Goal: Obtain resource: Obtain resource

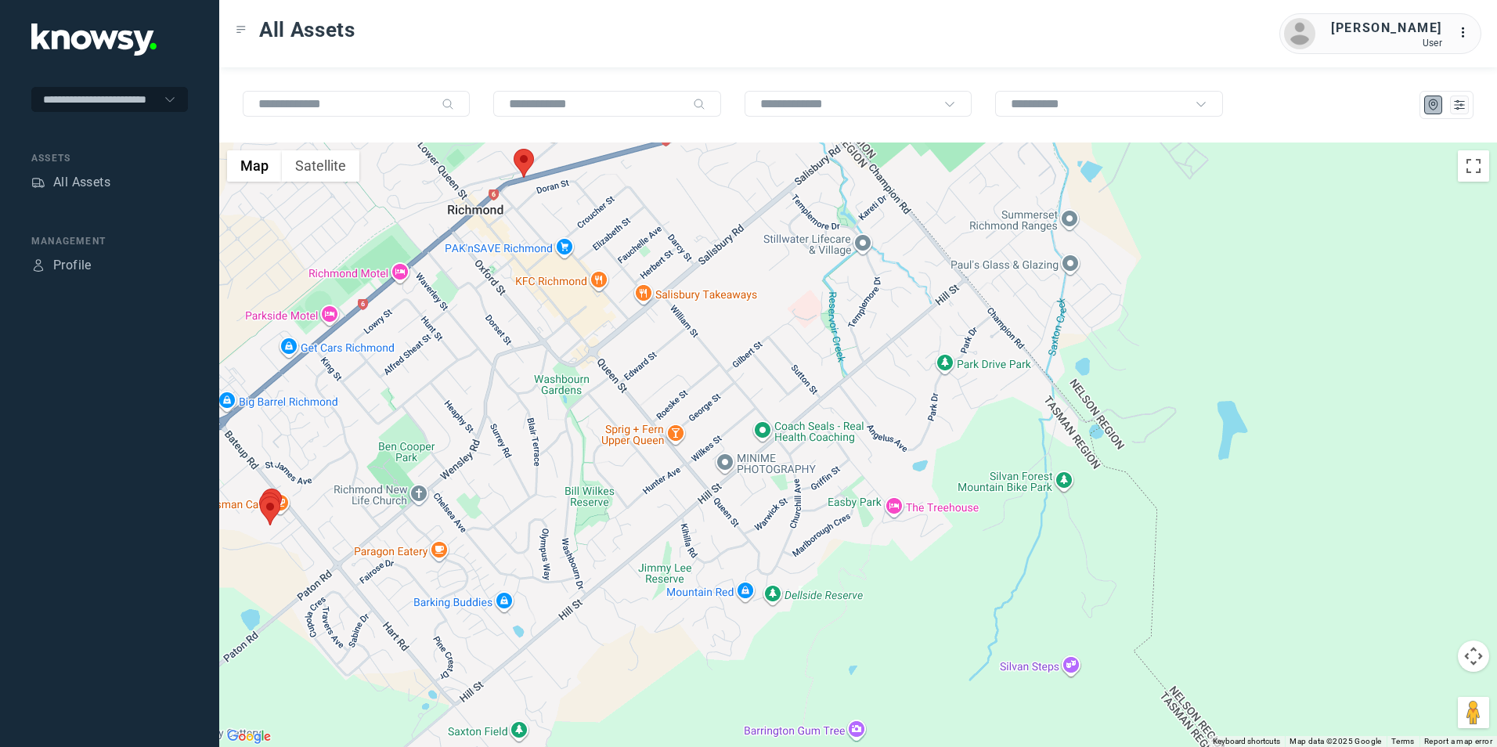
click at [501, 350] on div at bounding box center [858, 444] width 1278 height 604
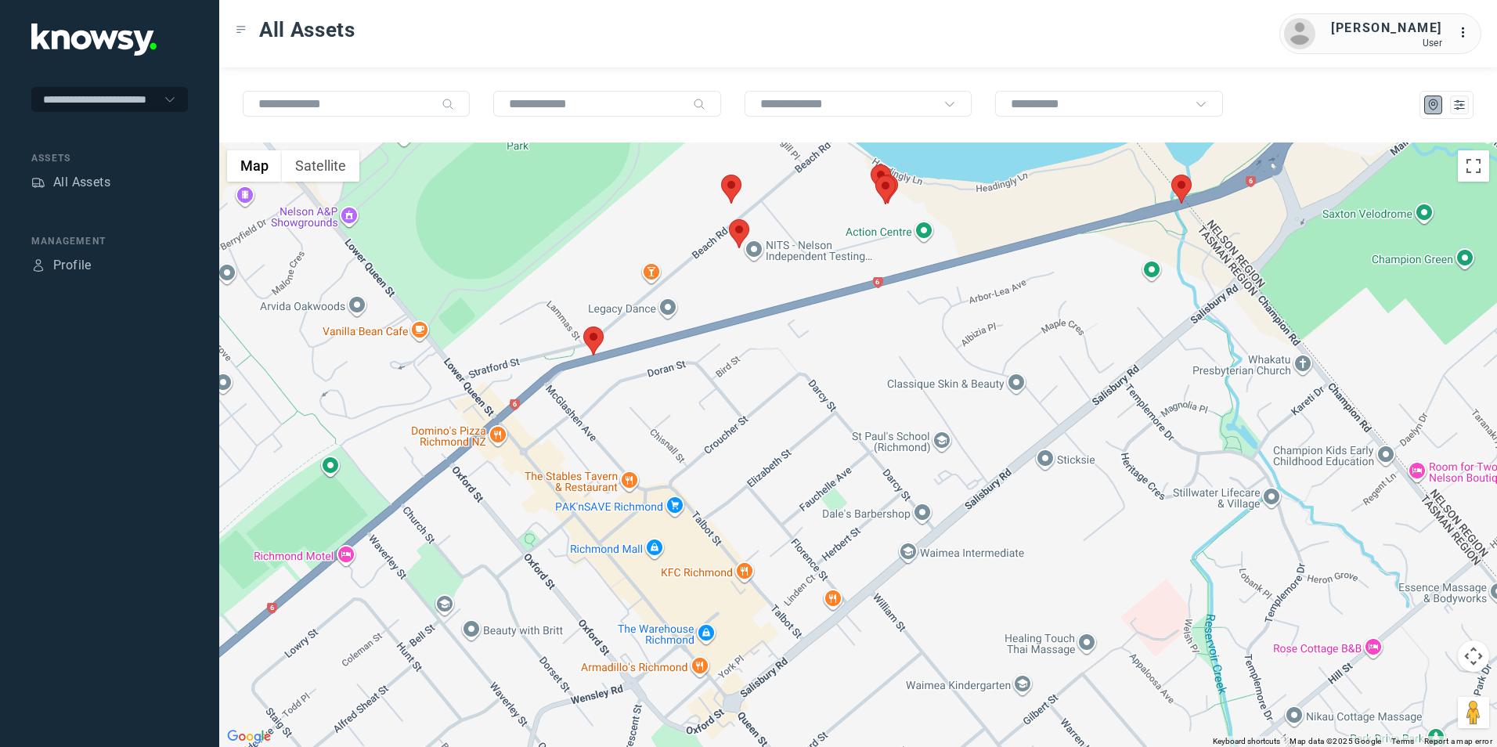
click at [593, 337] on img at bounding box center [593, 340] width 20 height 29
drag, startPoint x: 622, startPoint y: 240, endPoint x: 617, endPoint y: 265, distance: 25.6
click at [622, 240] on button "Close" at bounding box center [636, 244] width 38 height 38
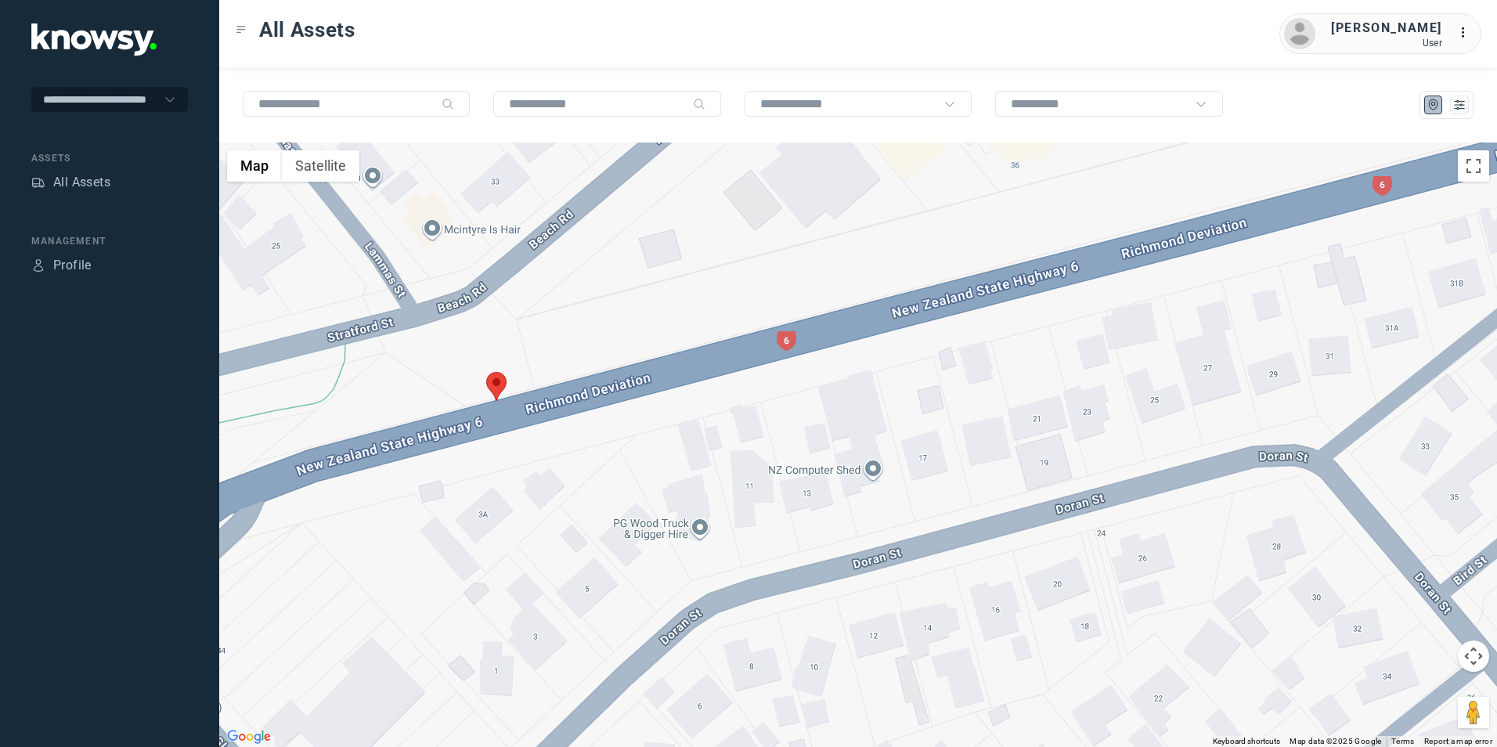
click at [493, 383] on img at bounding box center [496, 386] width 20 height 29
click at [494, 376] on link "View Asset" at bounding box center [481, 368] width 84 height 22
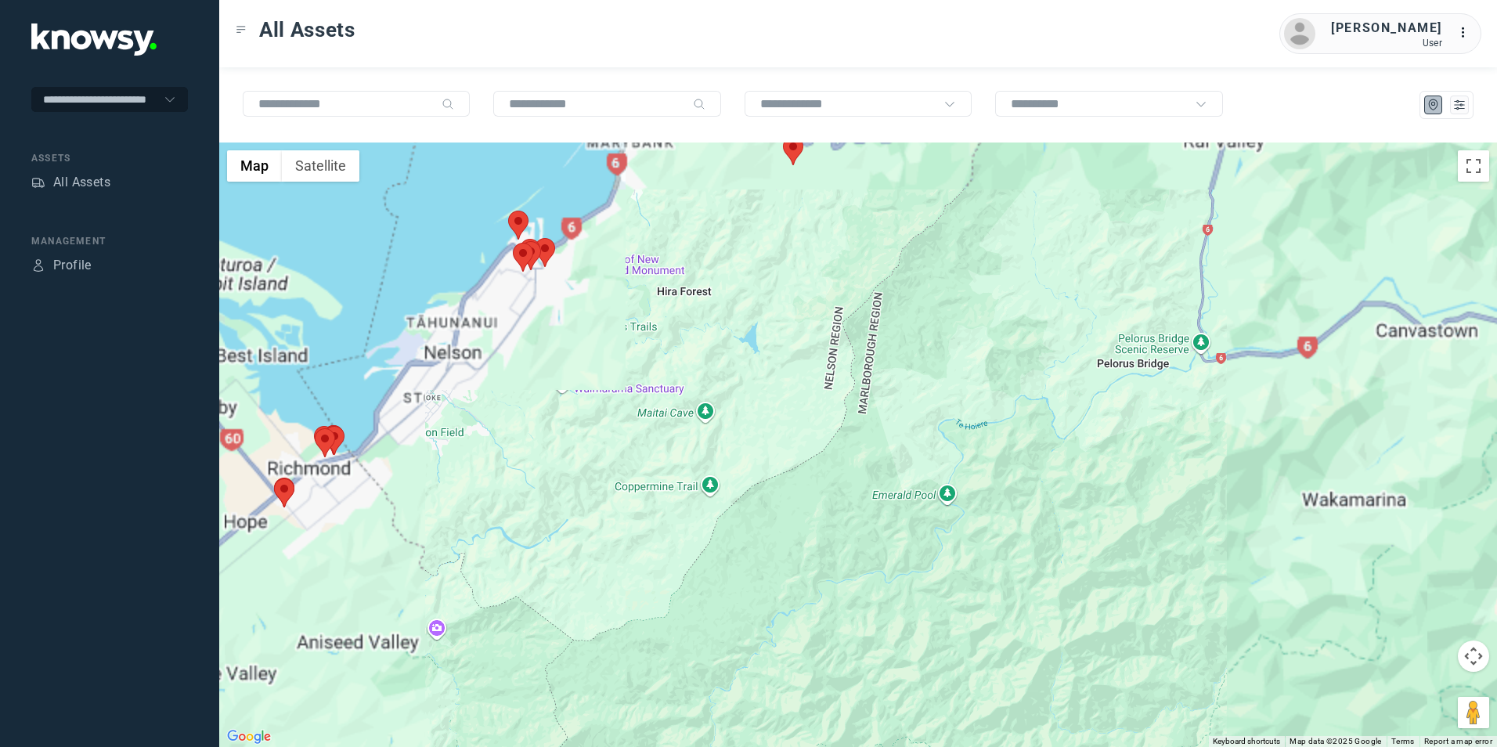
drag, startPoint x: 781, startPoint y: 252, endPoint x: 778, endPoint y: 277, distance: 25.2
click at [778, 277] on div at bounding box center [858, 444] width 1278 height 604
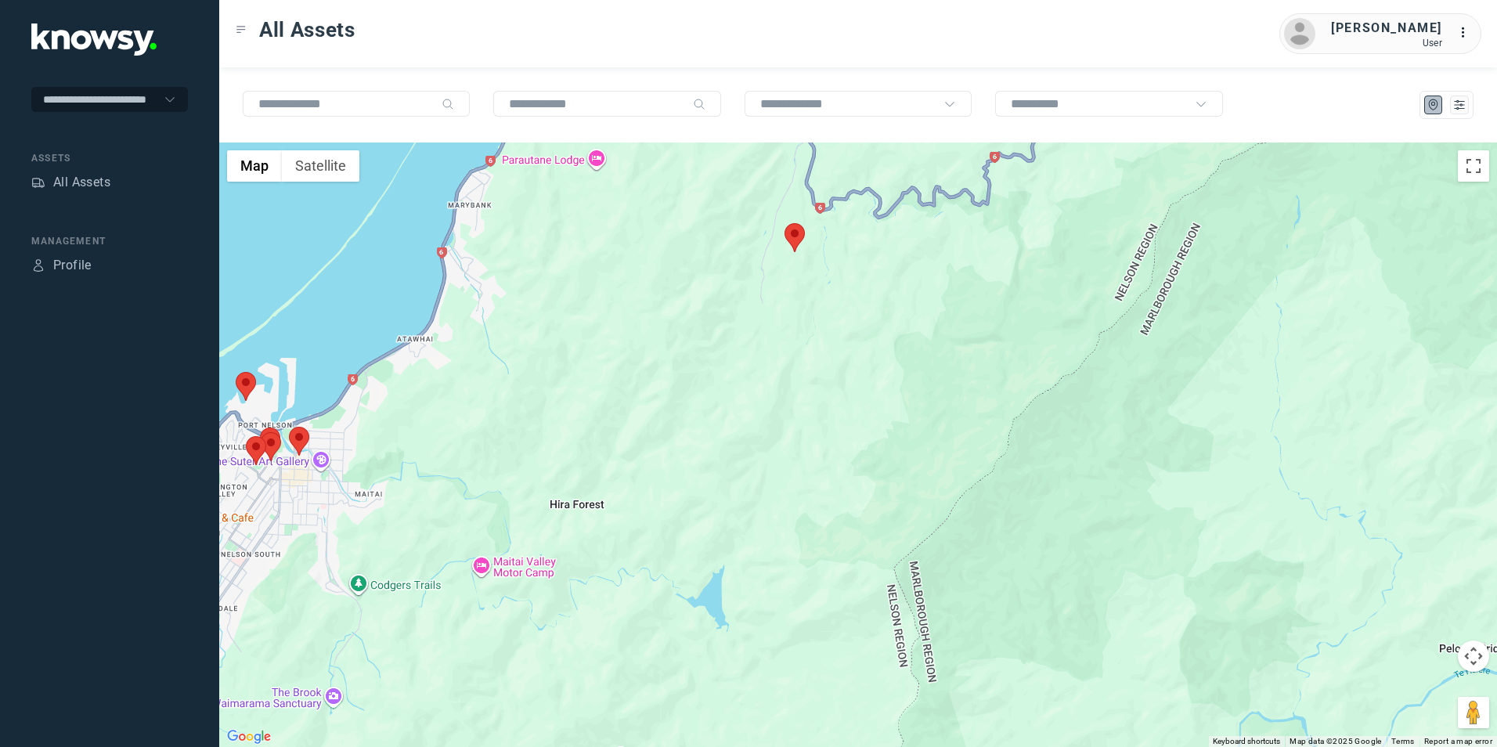
click at [792, 243] on img at bounding box center [794, 237] width 20 height 29
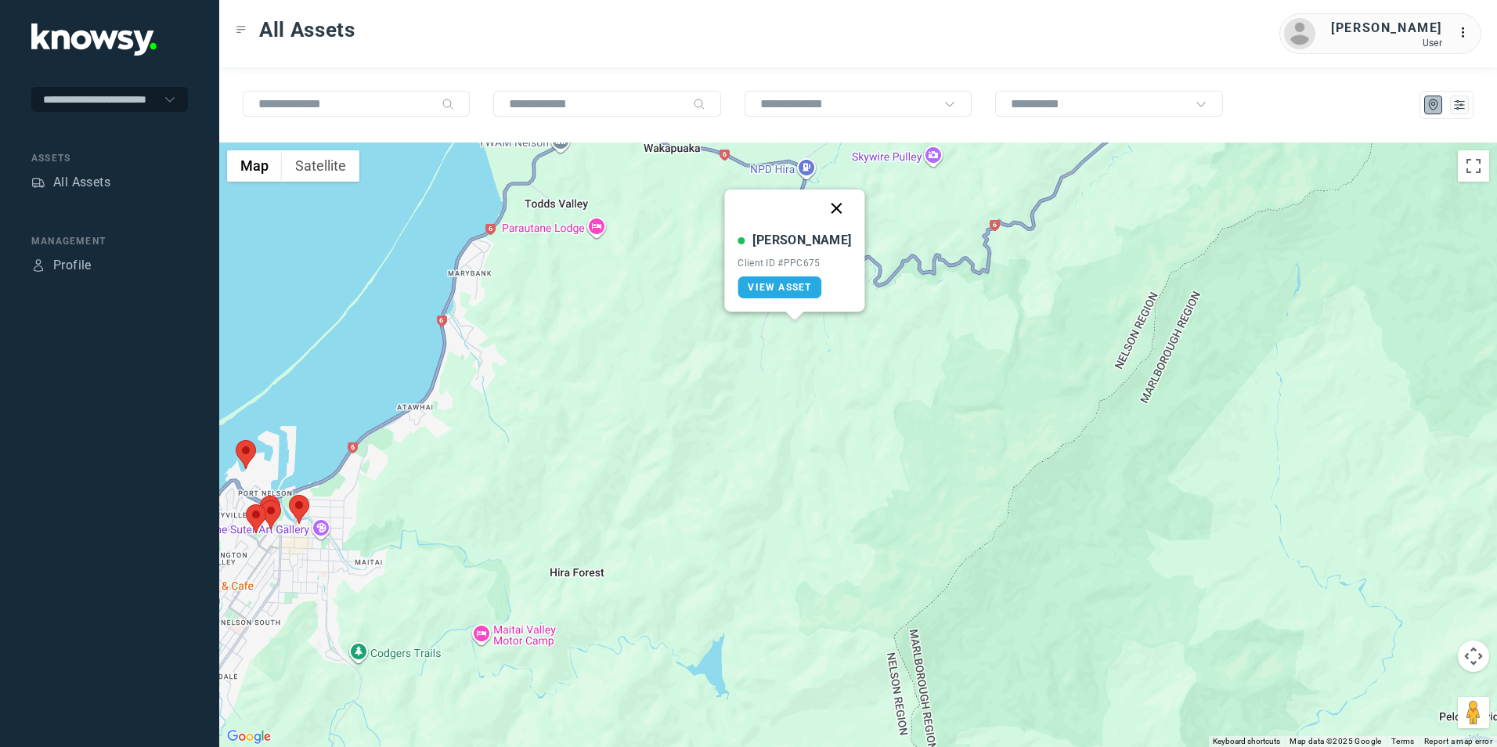
click at [818, 206] on button "Close" at bounding box center [837, 208] width 38 height 38
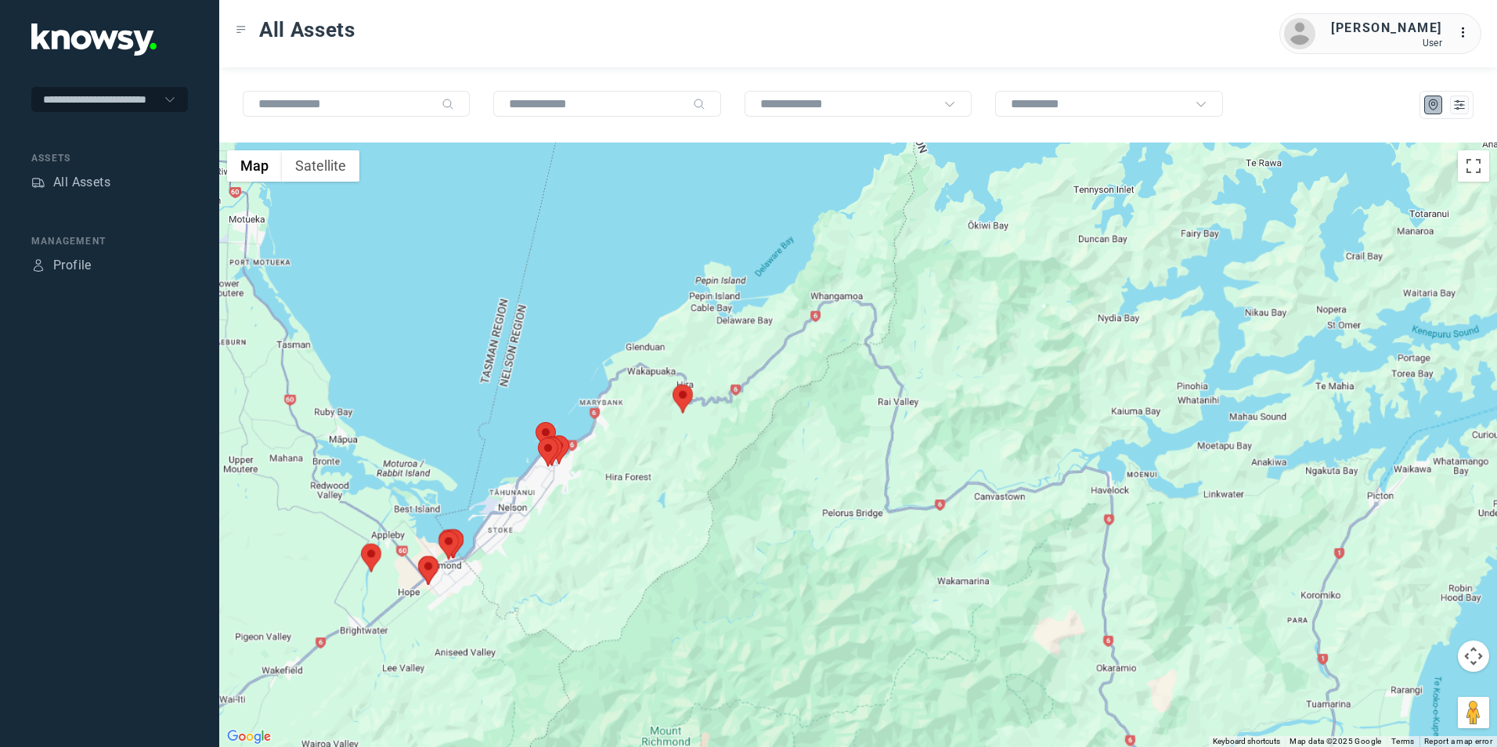
drag, startPoint x: 611, startPoint y: 485, endPoint x: 669, endPoint y: 437, distance: 75.0
click at [647, 442] on div "To navigate, press the arrow keys." at bounding box center [858, 444] width 1278 height 604
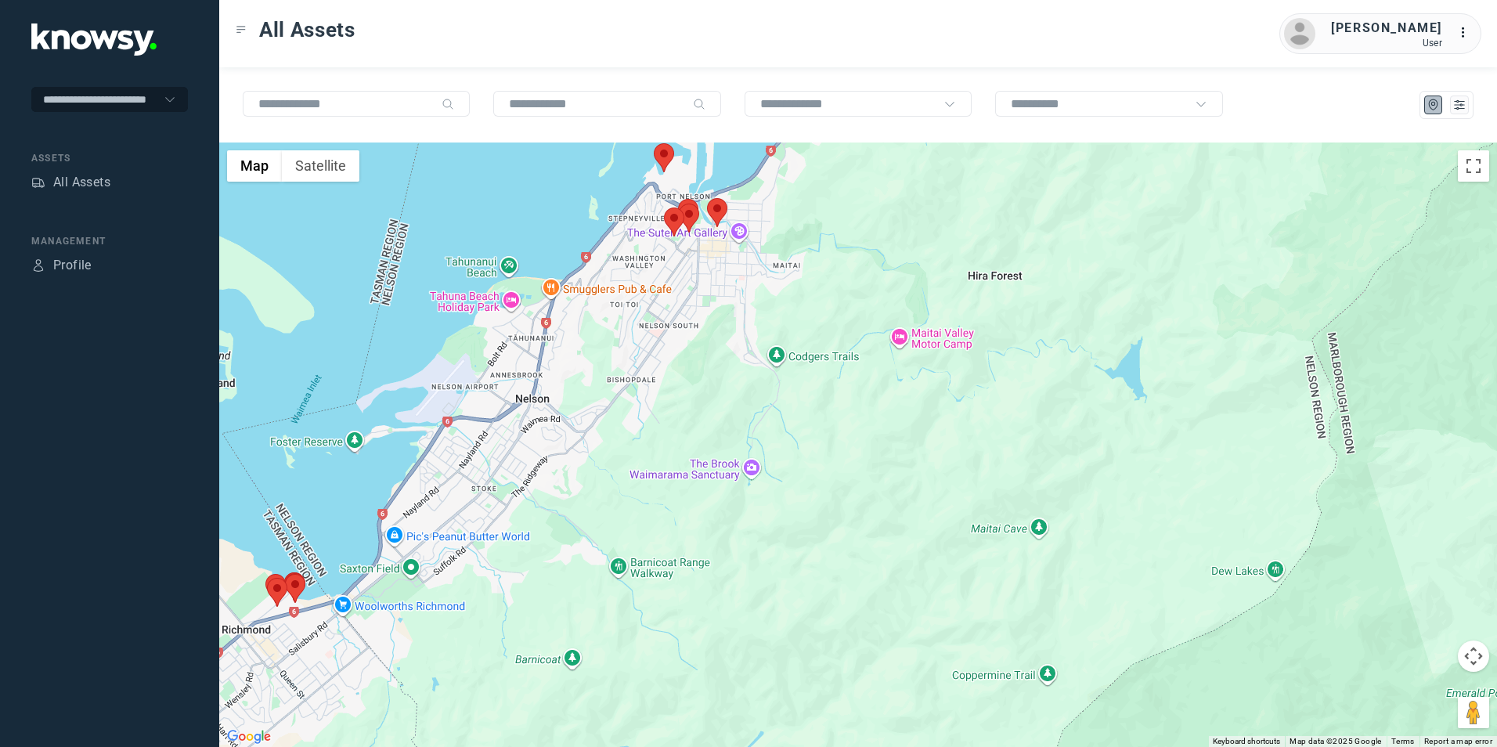
drag, startPoint x: 653, startPoint y: 310, endPoint x: 651, endPoint y: 349, distance: 39.2
click at [651, 349] on div at bounding box center [858, 444] width 1278 height 604
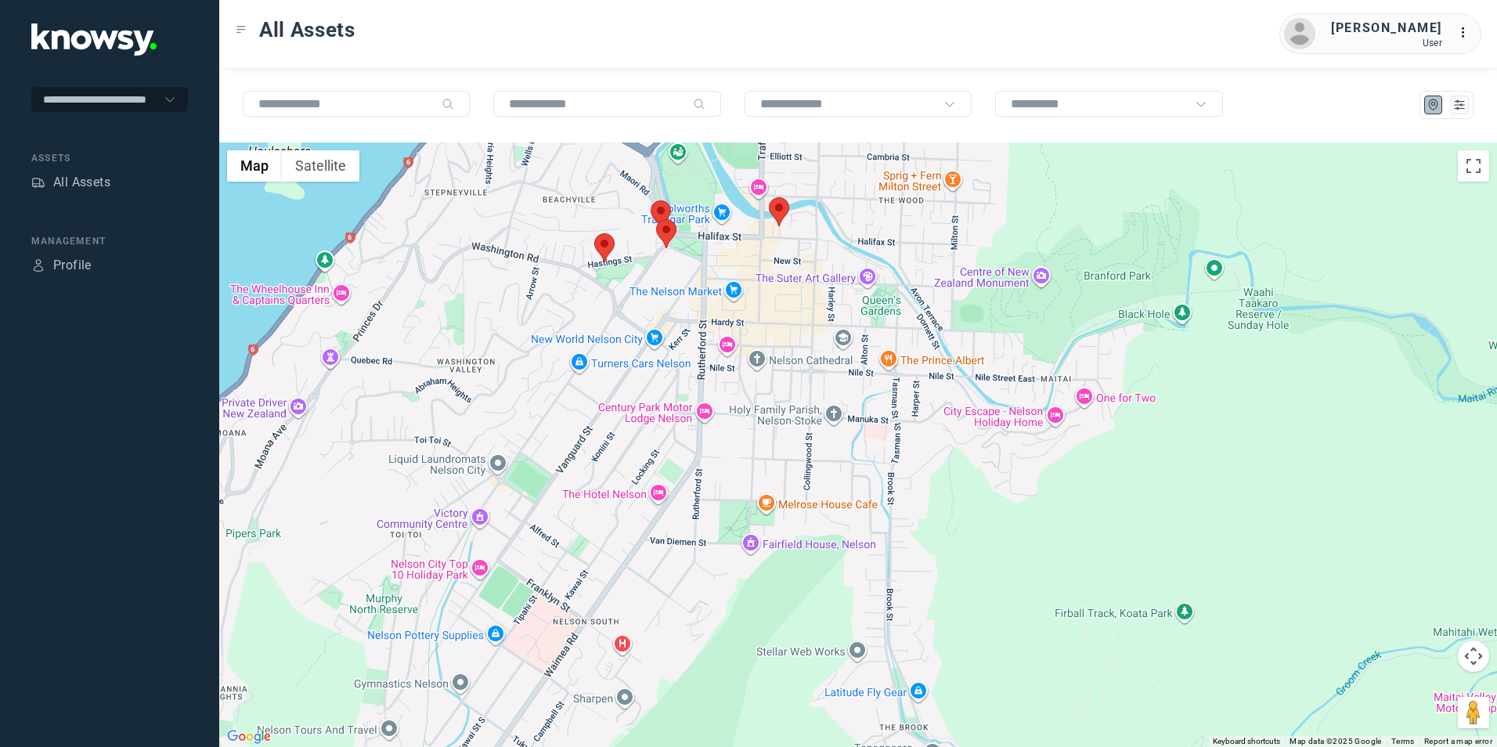
click at [774, 324] on div at bounding box center [858, 444] width 1278 height 604
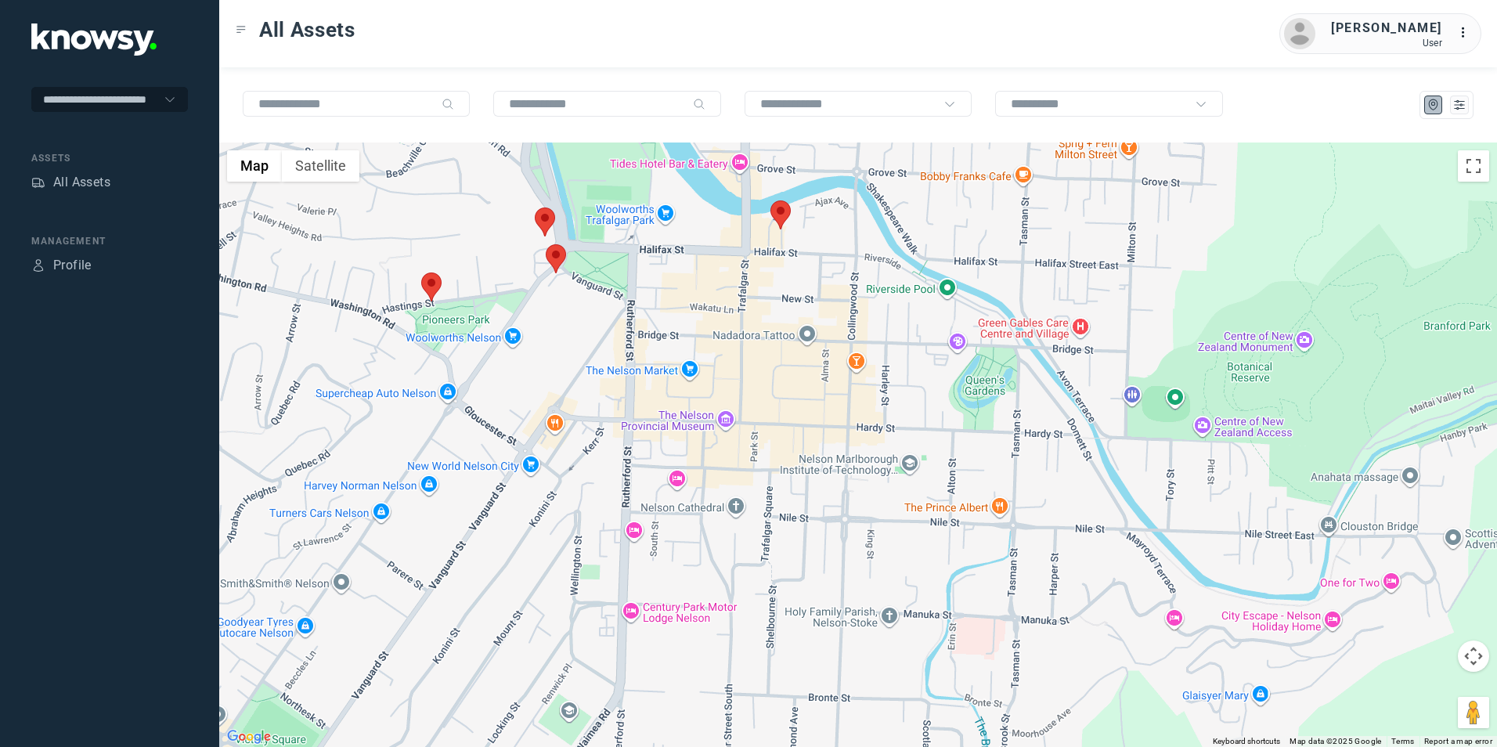
click at [783, 215] on img at bounding box center [780, 214] width 20 height 29
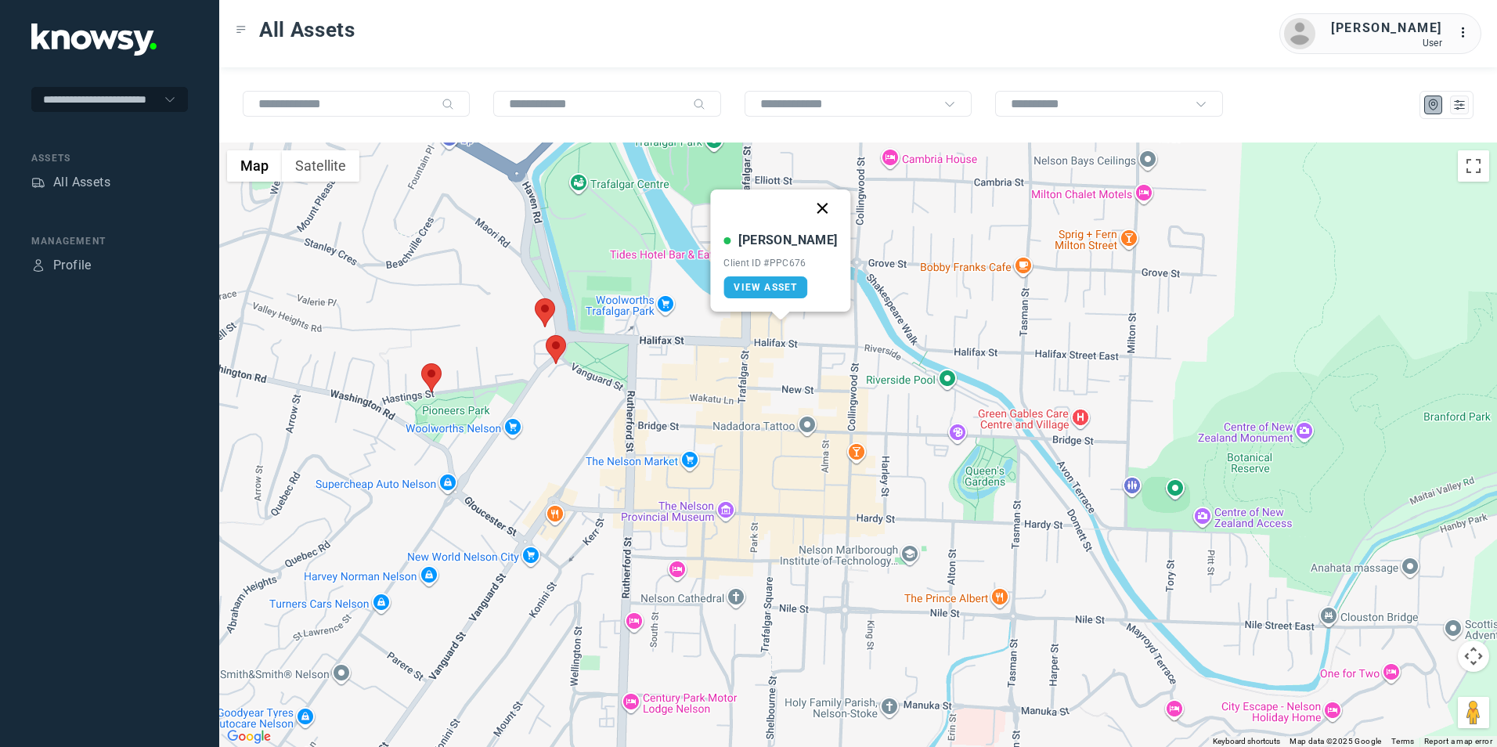
click at [807, 208] on button "Close" at bounding box center [823, 208] width 38 height 38
click at [561, 339] on img at bounding box center [556, 349] width 20 height 29
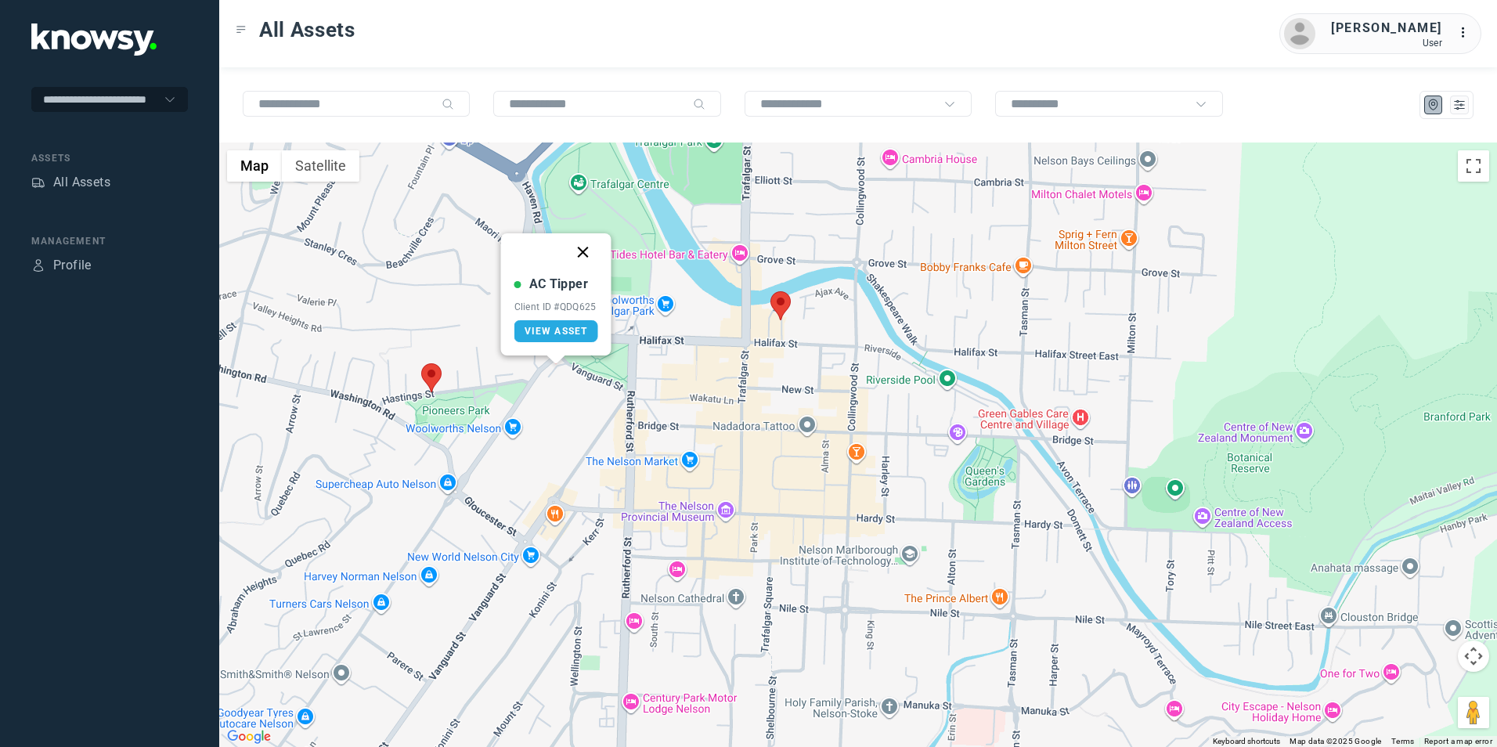
click at [586, 250] on button "Close" at bounding box center [583, 252] width 38 height 38
click at [541, 311] on img at bounding box center [545, 312] width 20 height 29
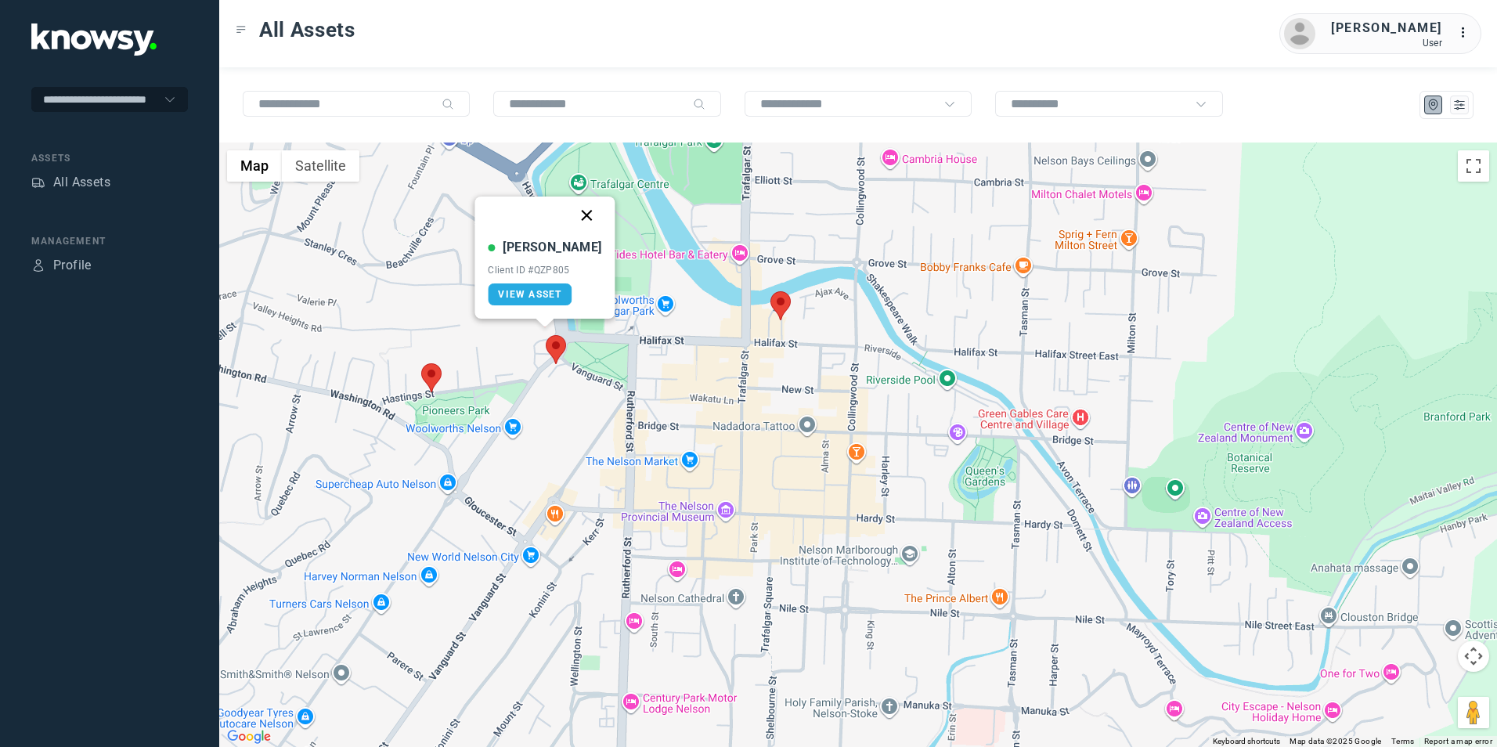
click at [572, 218] on button "Close" at bounding box center [587, 216] width 38 height 38
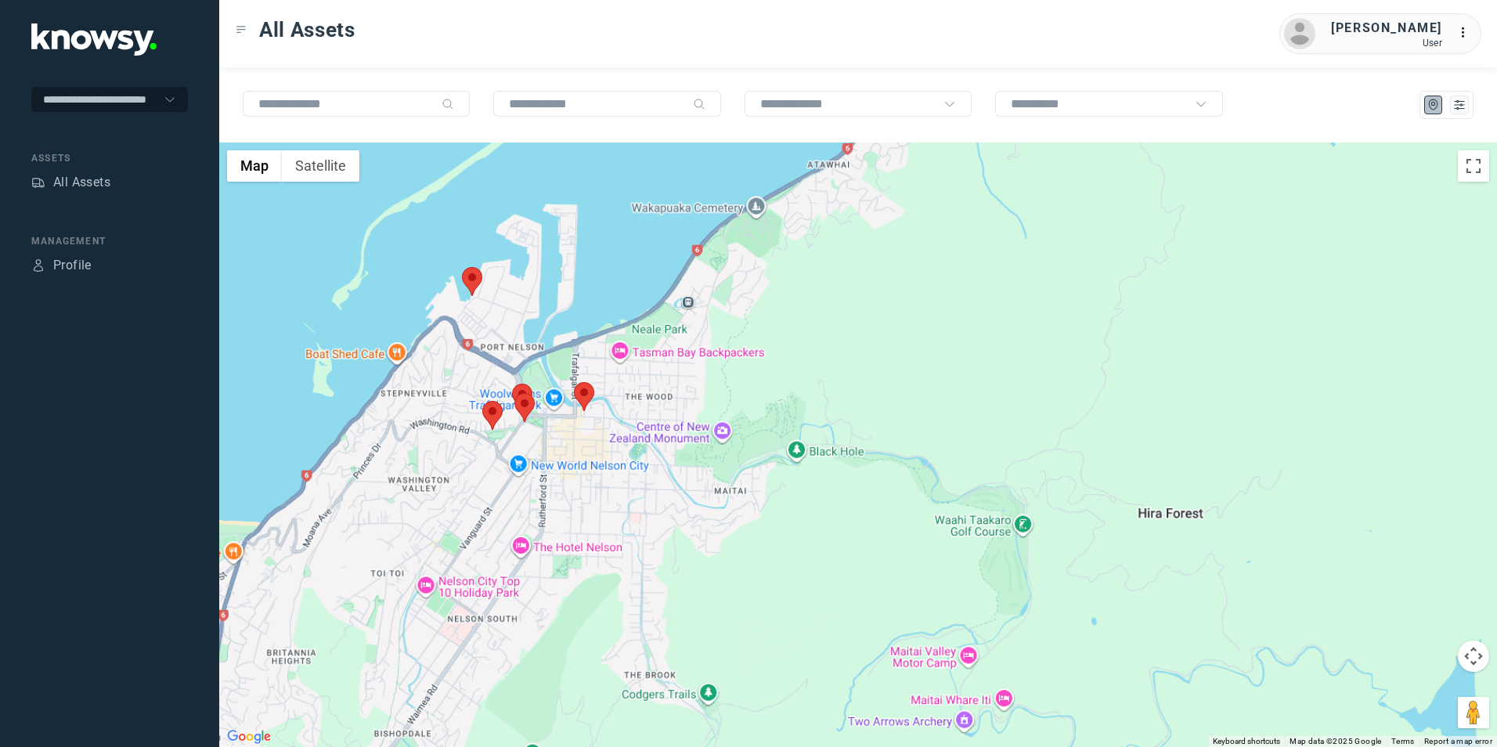
click at [542, 373] on div "To navigate, press the arrow keys." at bounding box center [858, 444] width 1278 height 604
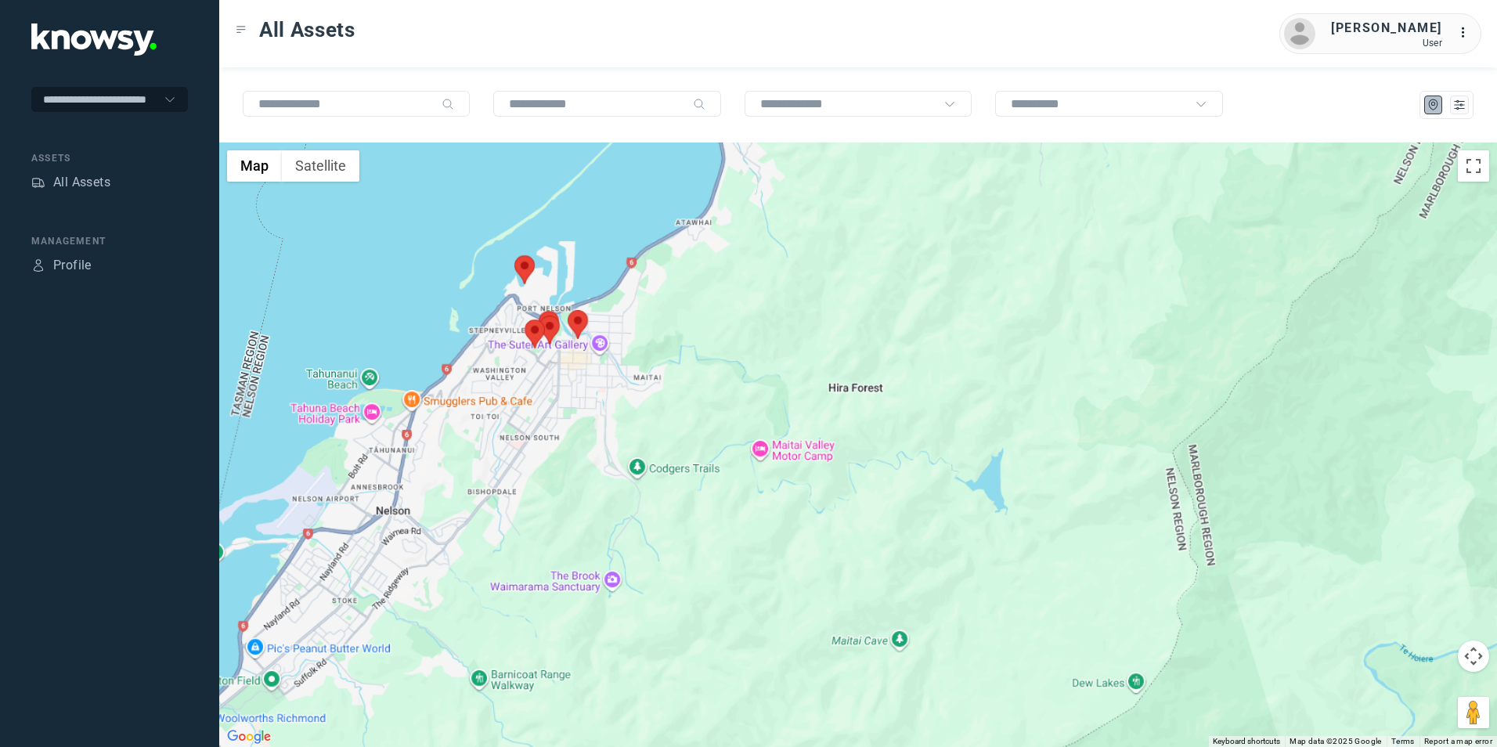
drag, startPoint x: 498, startPoint y: 370, endPoint x: 506, endPoint y: 362, distance: 11.6
click at [505, 362] on div at bounding box center [858, 444] width 1278 height 604
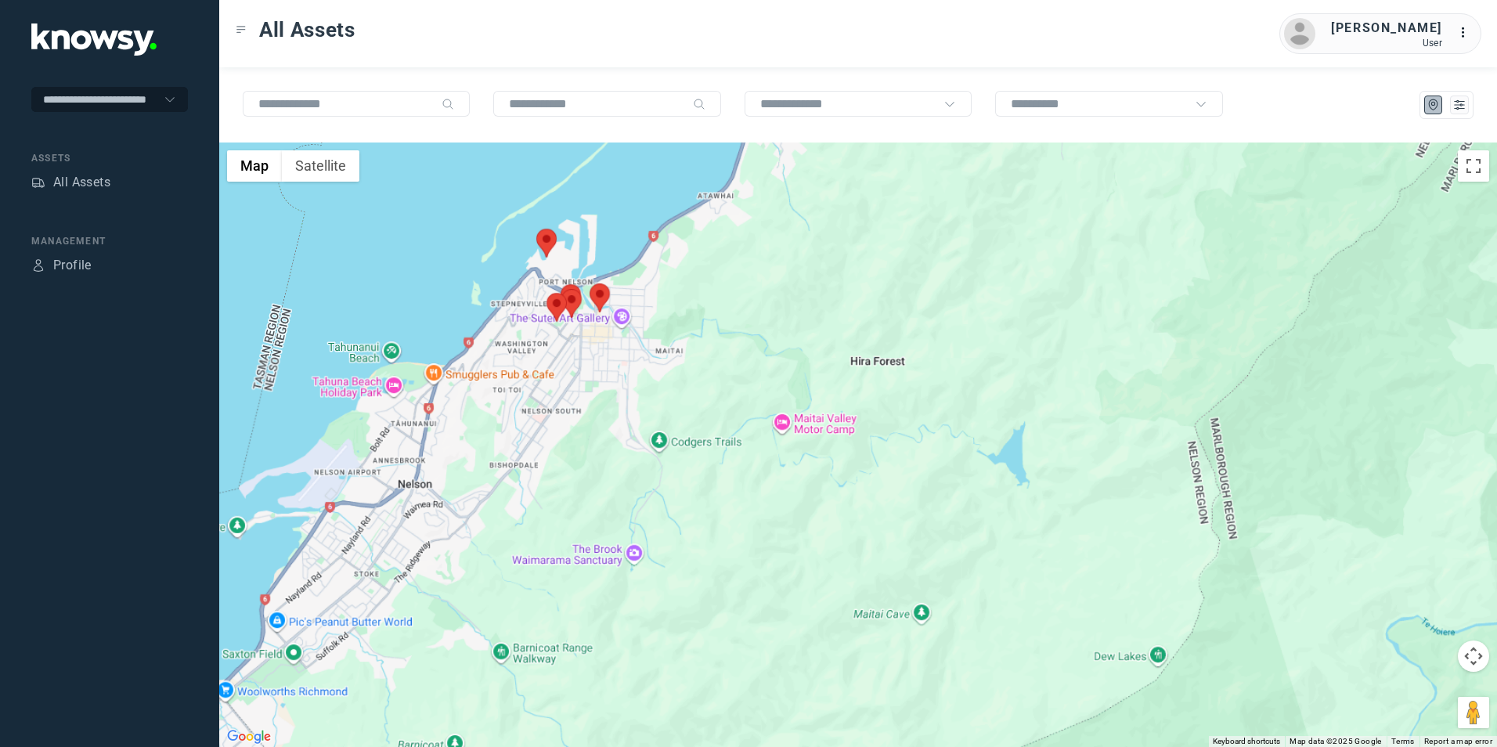
click at [586, 326] on div at bounding box center [858, 444] width 1278 height 604
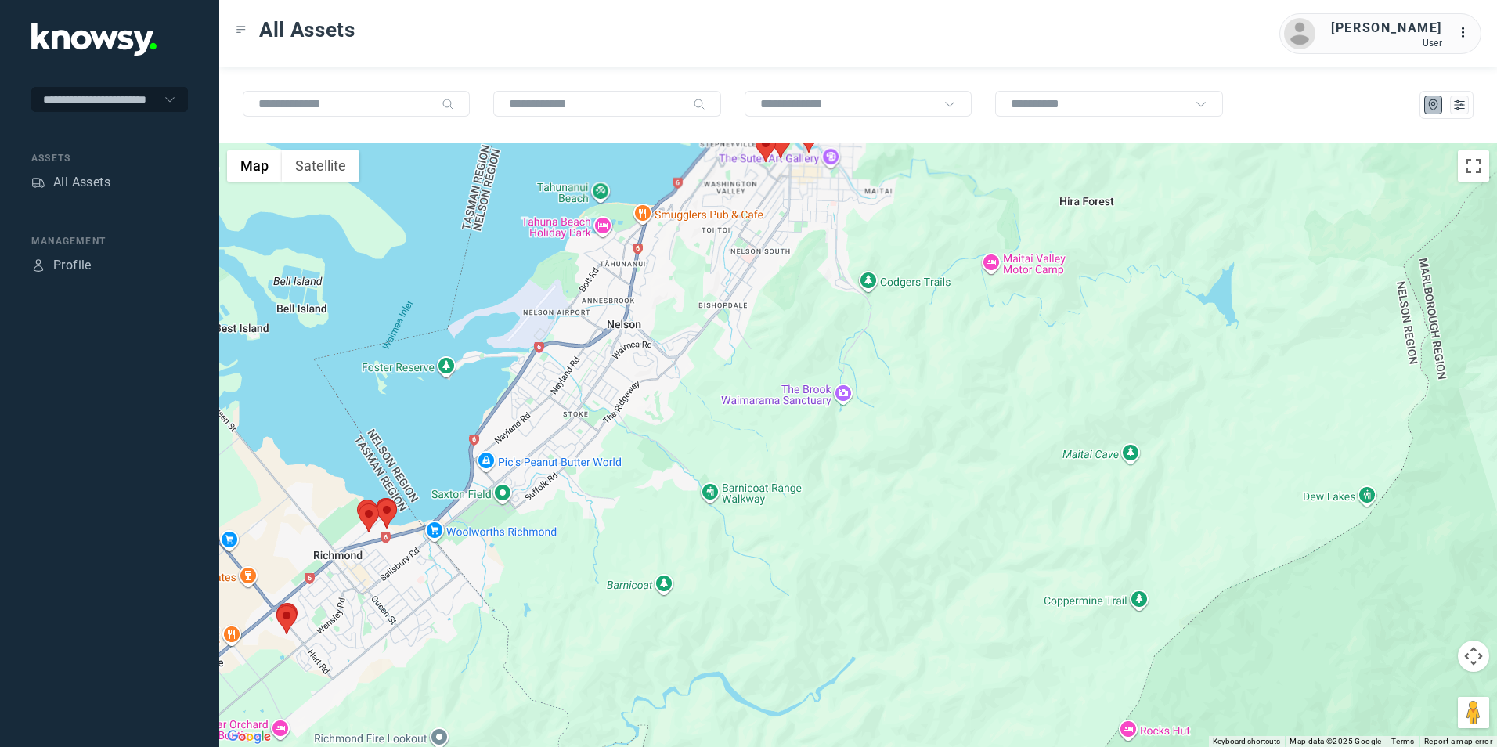
drag, startPoint x: 543, startPoint y: 385, endPoint x: 561, endPoint y: 356, distance: 34.5
click at [561, 356] on div at bounding box center [858, 444] width 1278 height 604
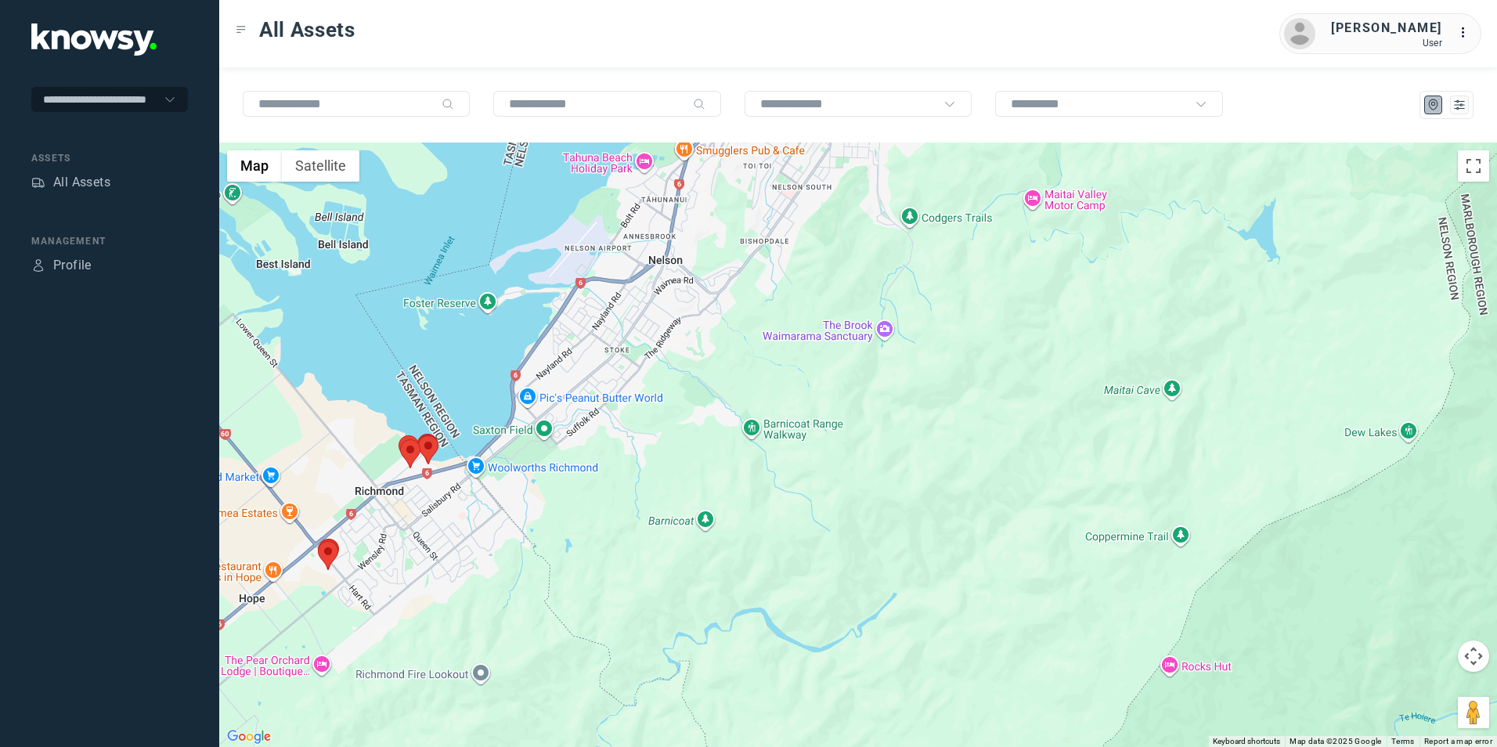
drag, startPoint x: 370, startPoint y: 541, endPoint x: 375, endPoint y: 531, distance: 11.2
click at [373, 534] on div at bounding box center [858, 444] width 1278 height 604
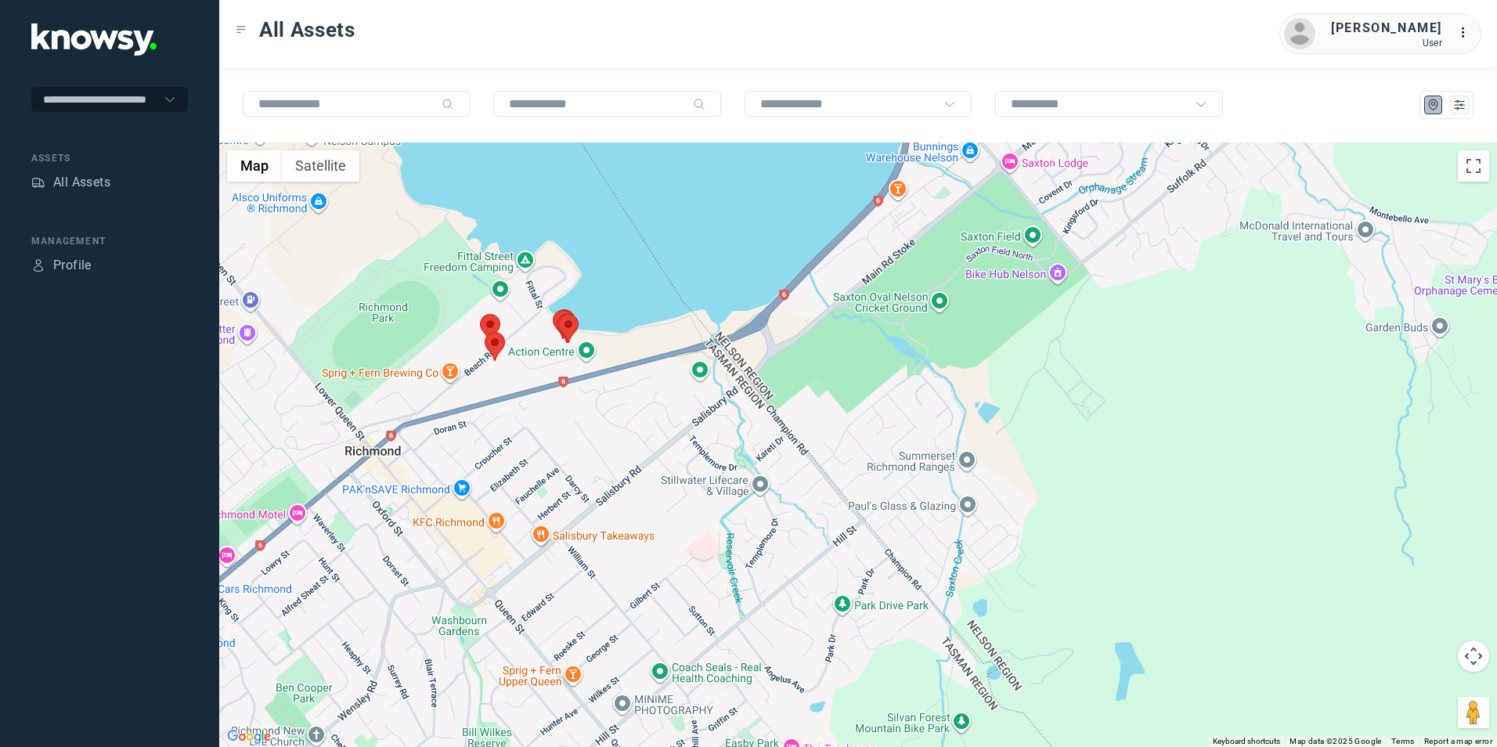
drag, startPoint x: 495, startPoint y: 377, endPoint x: 516, endPoint y: 342, distance: 41.1
click at [512, 352] on div at bounding box center [858, 444] width 1278 height 604
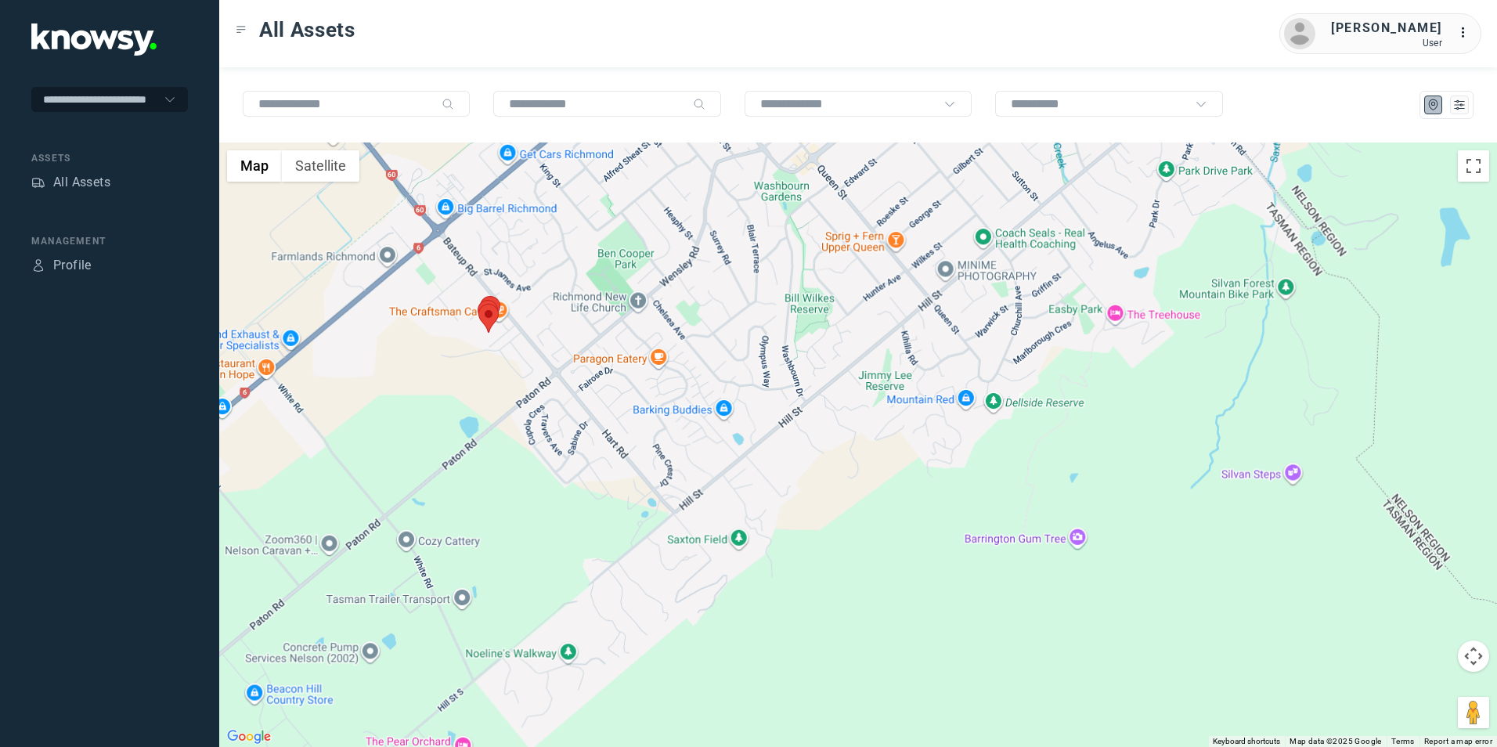
drag, startPoint x: 569, startPoint y: 322, endPoint x: 572, endPoint y: 359, distance: 36.9
click at [572, 359] on div at bounding box center [858, 444] width 1278 height 604
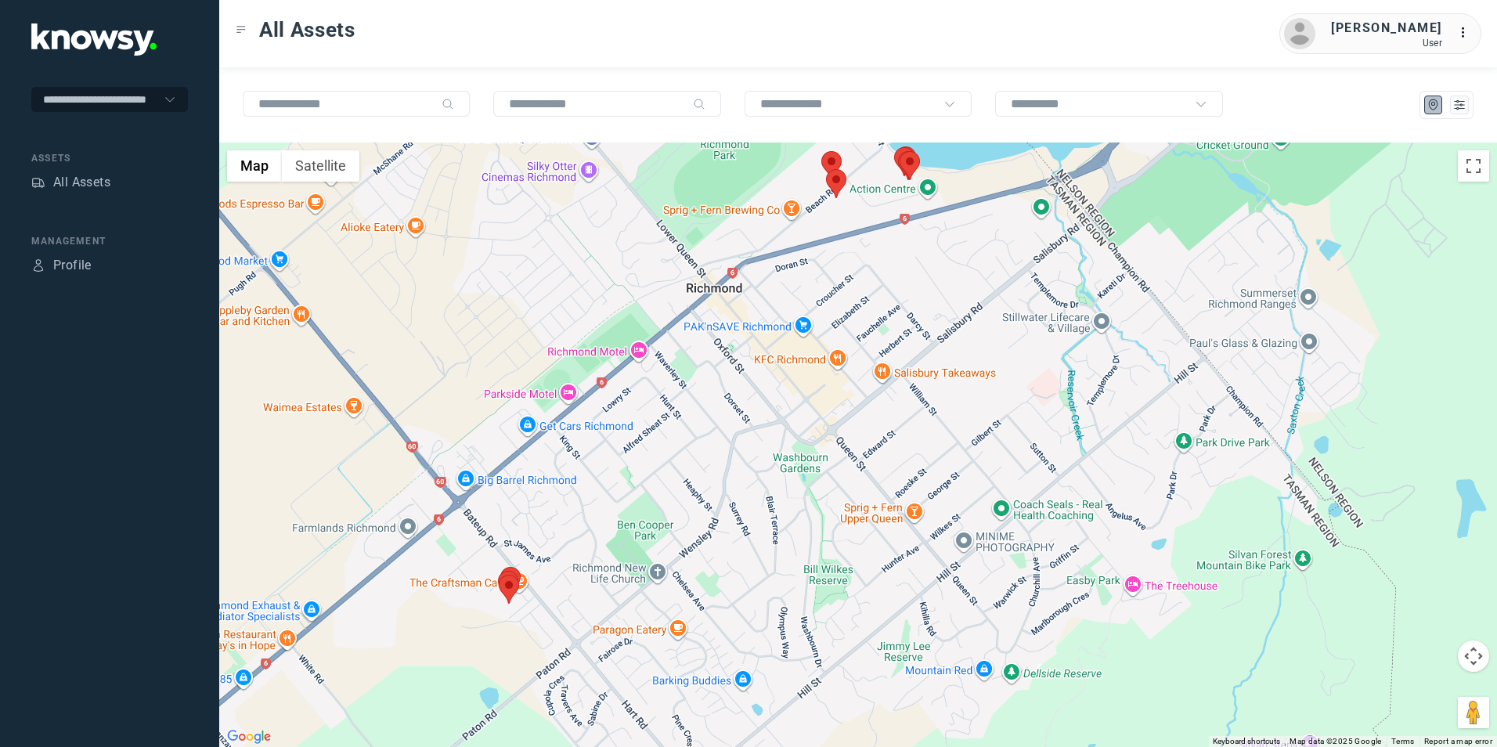
click at [613, 335] on div at bounding box center [858, 444] width 1278 height 604
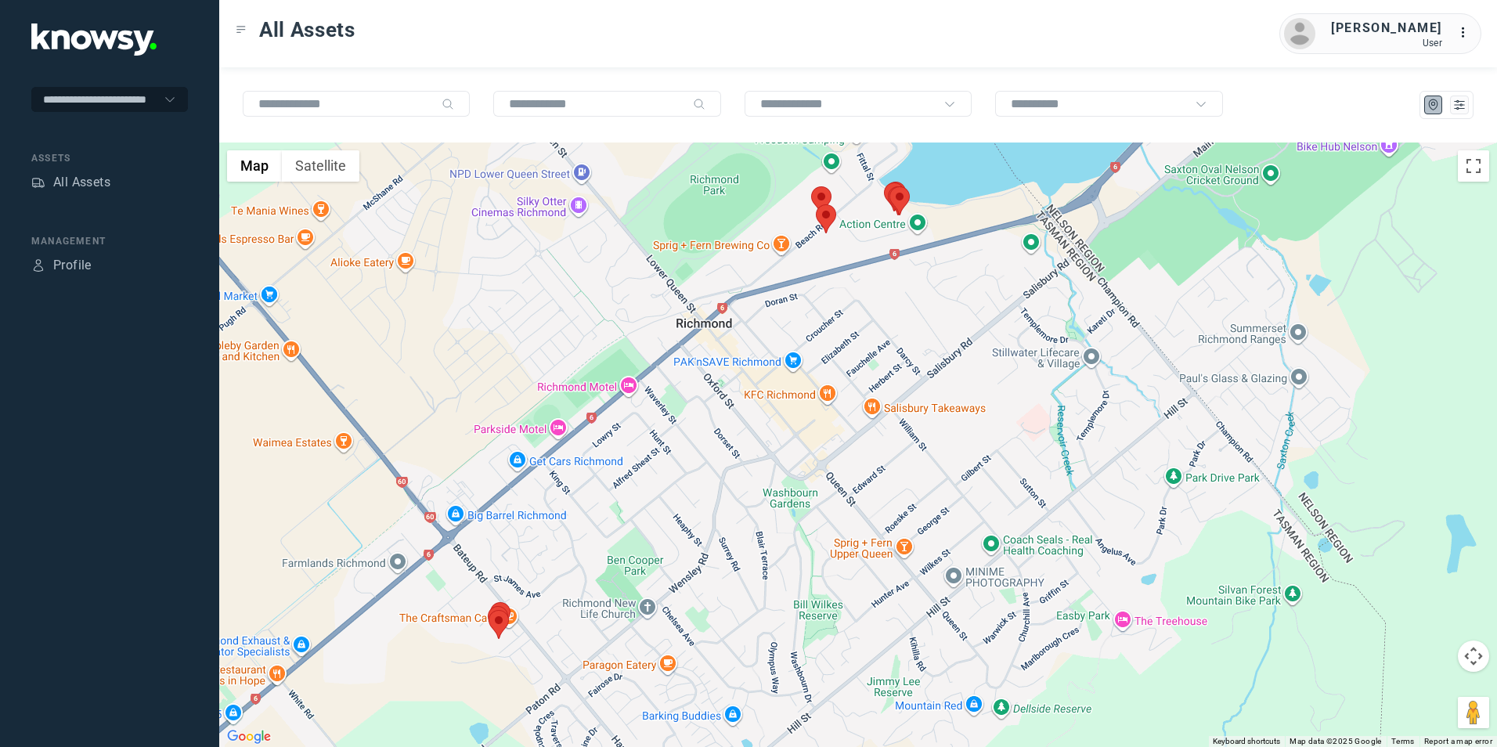
drag, startPoint x: 754, startPoint y: 291, endPoint x: 665, endPoint y: 334, distance: 98.1
click at [665, 334] on div at bounding box center [858, 444] width 1278 height 604
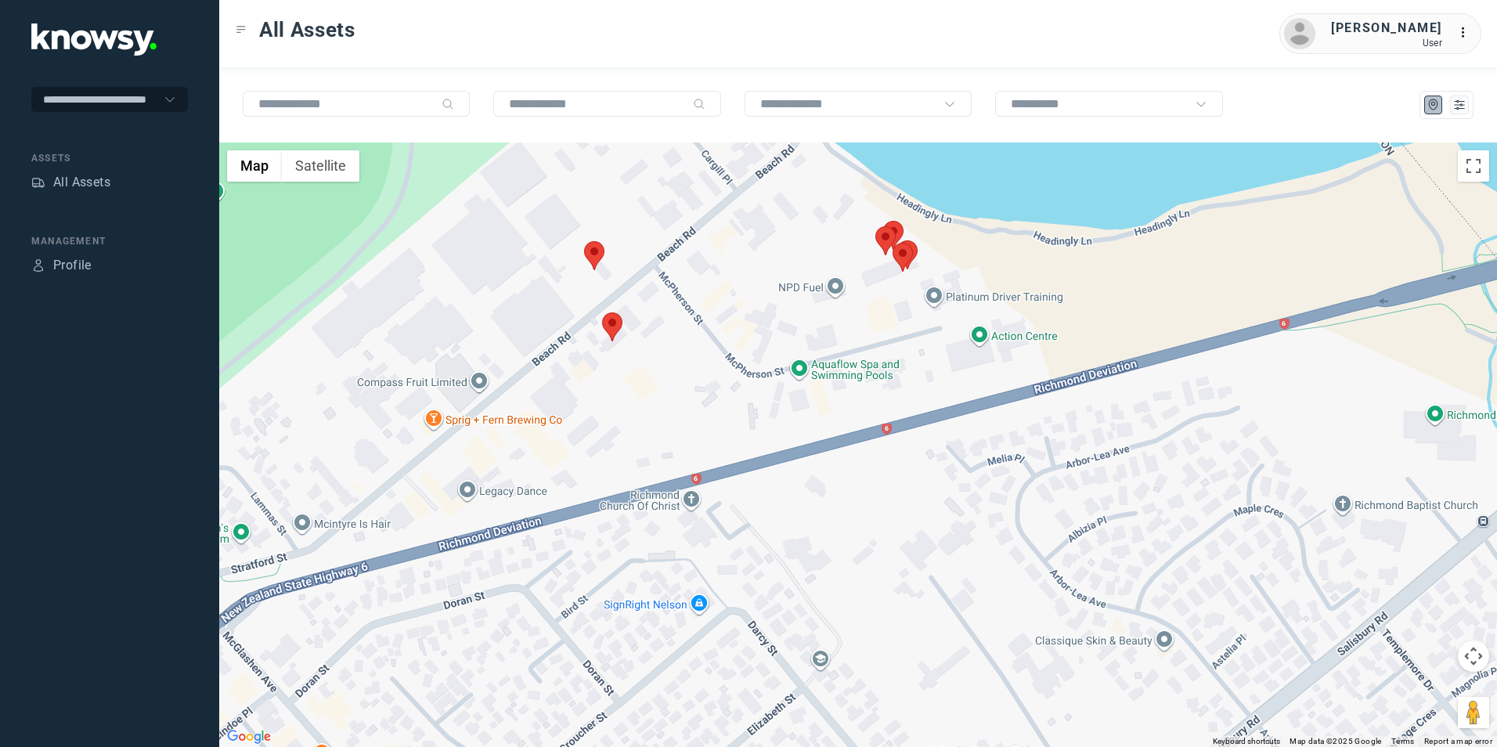
drag, startPoint x: 748, startPoint y: 261, endPoint x: 586, endPoint y: 248, distance: 161.8
click at [665, 312] on div at bounding box center [858, 444] width 1278 height 604
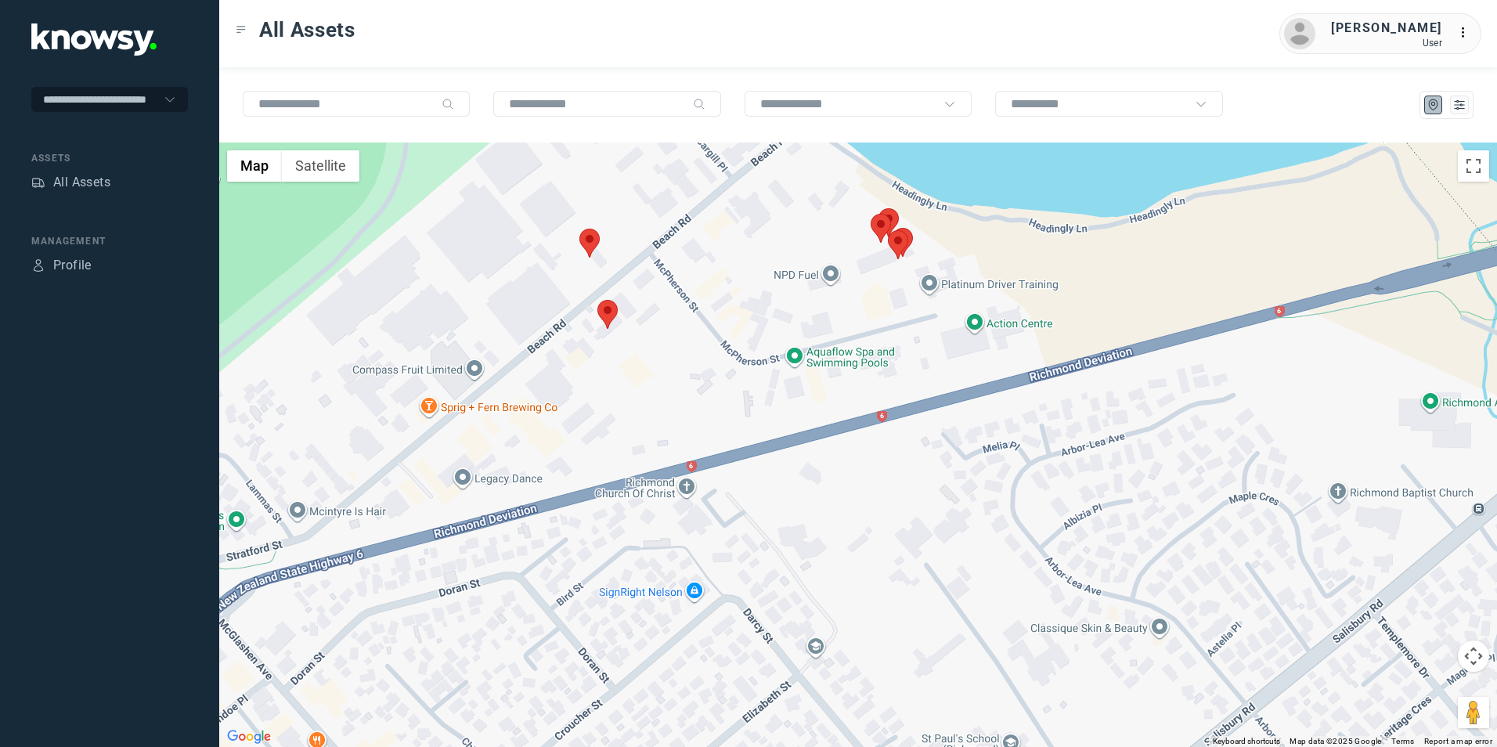
click at [600, 241] on div at bounding box center [858, 444] width 1278 height 604
click at [600, 309] on img at bounding box center [607, 314] width 20 height 29
click at [640, 214] on button "Close" at bounding box center [636, 217] width 38 height 38
